Goal: Task Accomplishment & Management: Manage account settings

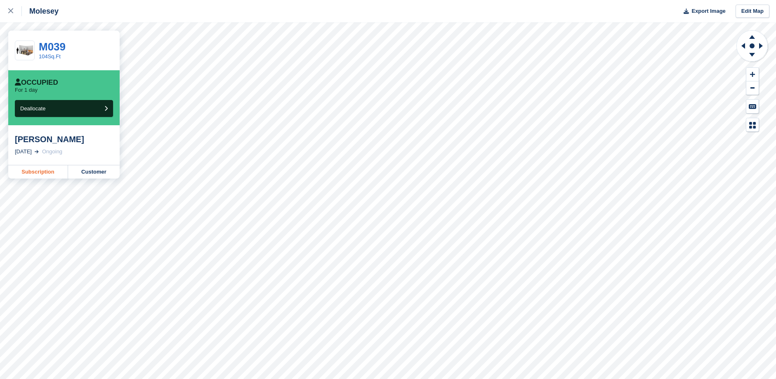
click at [43, 173] on link "Subscription" at bounding box center [38, 171] width 60 height 13
click at [88, 172] on link "Customer" at bounding box center [94, 171] width 52 height 13
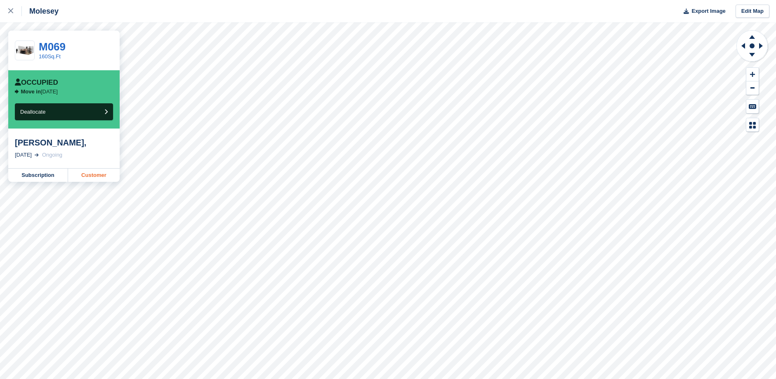
click at [90, 177] on link "Customer" at bounding box center [94, 174] width 52 height 13
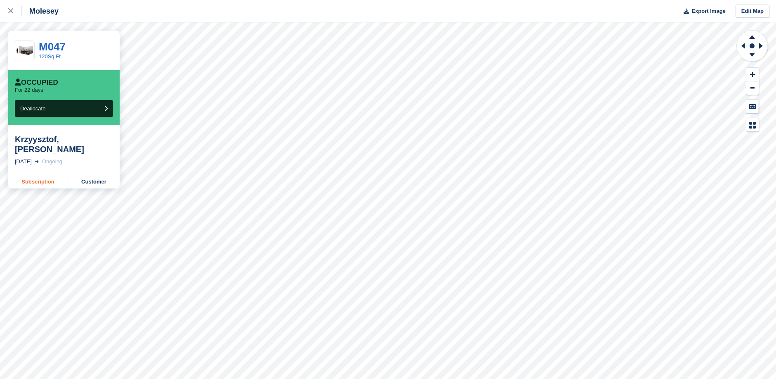
click at [50, 175] on link "Subscription" at bounding box center [38, 181] width 60 height 13
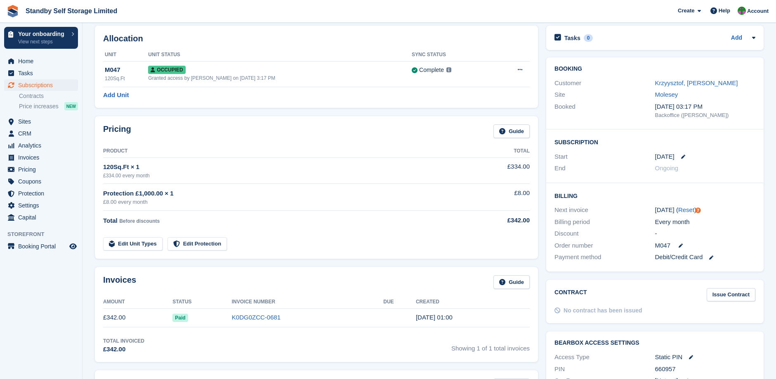
scroll to position [28, 0]
